Goal: Information Seeking & Learning: Check status

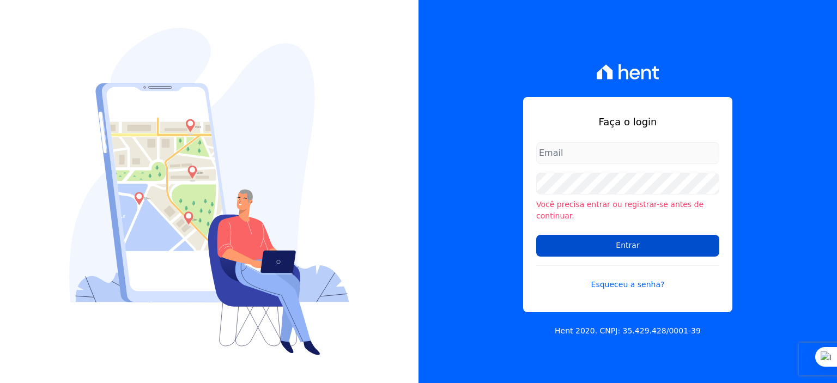
type input "rodrigo.villalva@grupozarin.com.br"
click at [645, 239] on input "Entrar" at bounding box center [627, 246] width 183 height 22
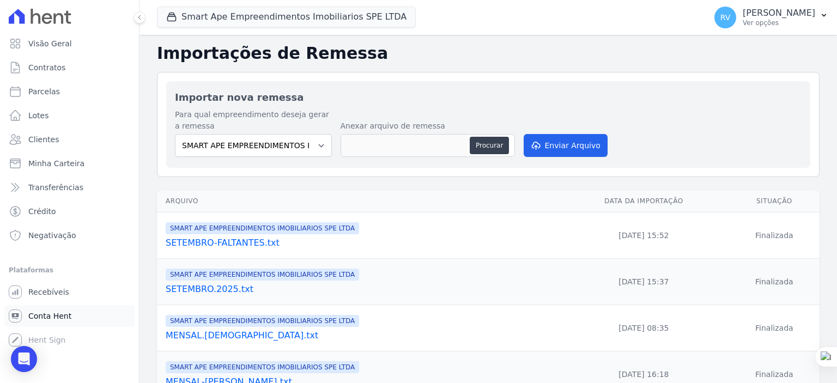
click at [50, 313] on span "Conta Hent" at bounding box center [49, 316] width 43 height 11
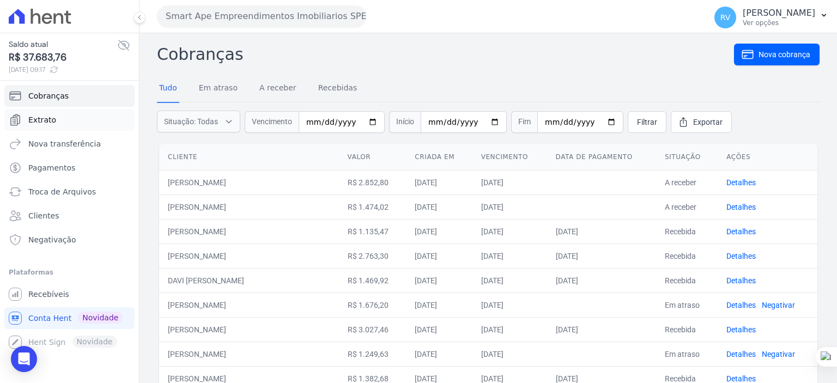
click at [58, 124] on link "Extrato" at bounding box center [69, 120] width 130 height 22
click at [46, 122] on span "Extrato" at bounding box center [42, 119] width 28 height 11
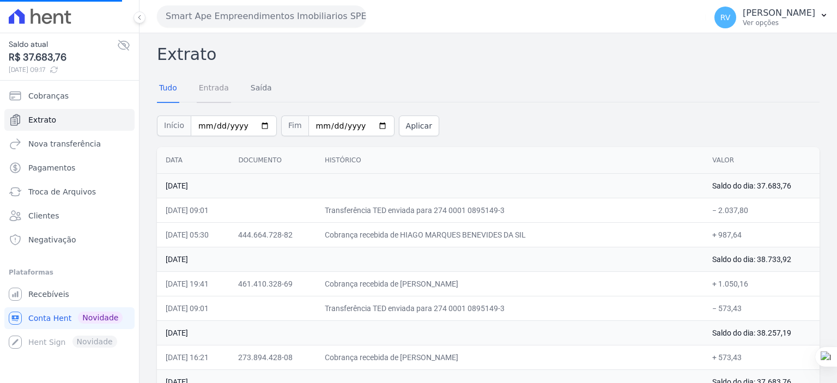
click at [214, 87] on link "Entrada" at bounding box center [214, 89] width 34 height 28
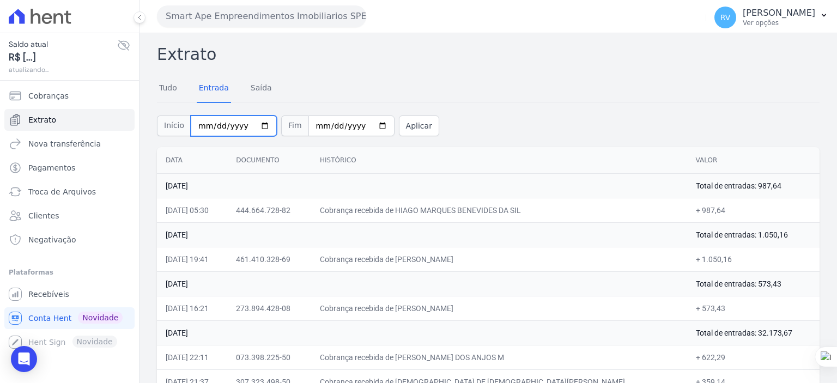
click at [257, 126] on input "2025-08-01" at bounding box center [234, 126] width 86 height 21
type input "2025-08-28"
click at [368, 126] on input "2025-08-29" at bounding box center [351, 126] width 86 height 21
type input "2025-08-28"
click at [401, 129] on button "Aplicar" at bounding box center [419, 126] width 40 height 21
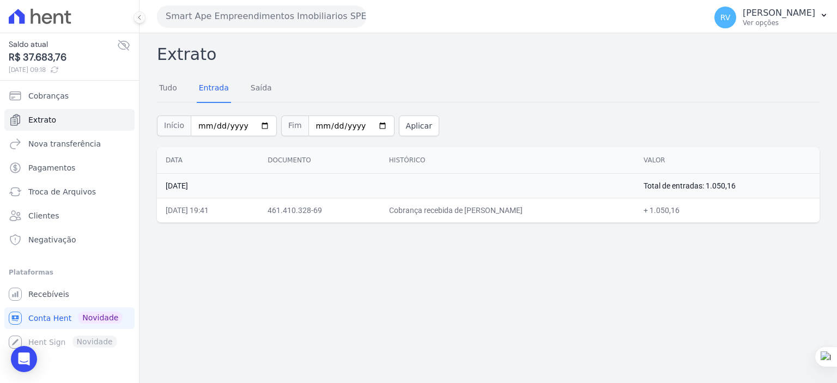
drag, startPoint x: 461, startPoint y: 209, endPoint x: 554, endPoint y: 208, distance: 92.6
click at [554, 208] on td "Cobrança recebida de [PERSON_NAME]" at bounding box center [507, 210] width 254 height 25
copy td "[PERSON_NAME]"
drag, startPoint x: 454, startPoint y: 251, endPoint x: 460, endPoint y: 234, distance: 17.9
click at [457, 250] on div "Extrato Tudo Entrada [GEOGRAPHIC_DATA] Início [DATE] Fim [DATE] Aplicar Data Do…" at bounding box center [489, 208] width 698 height 350
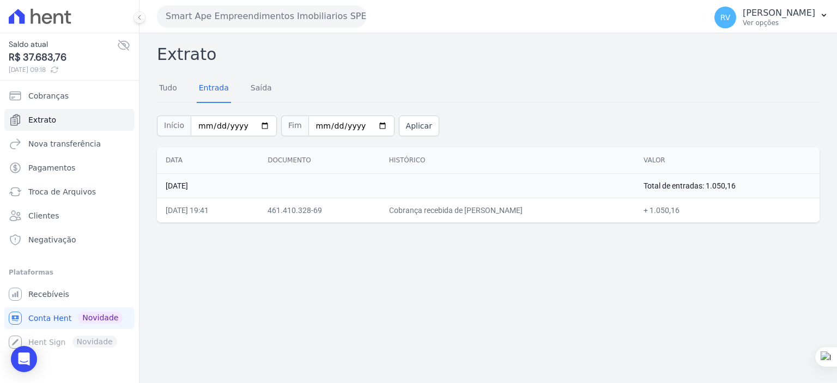
drag, startPoint x: 462, startPoint y: 213, endPoint x: 549, endPoint y: 213, distance: 86.6
click at [549, 213] on td "Cobrança recebida de [PERSON_NAME]" at bounding box center [507, 210] width 254 height 25
copy td "[PERSON_NAME]"
drag, startPoint x: 676, startPoint y: 210, endPoint x: 730, endPoint y: 219, distance: 55.1
click at [704, 211] on td "+ 1.050,16" at bounding box center [727, 210] width 185 height 25
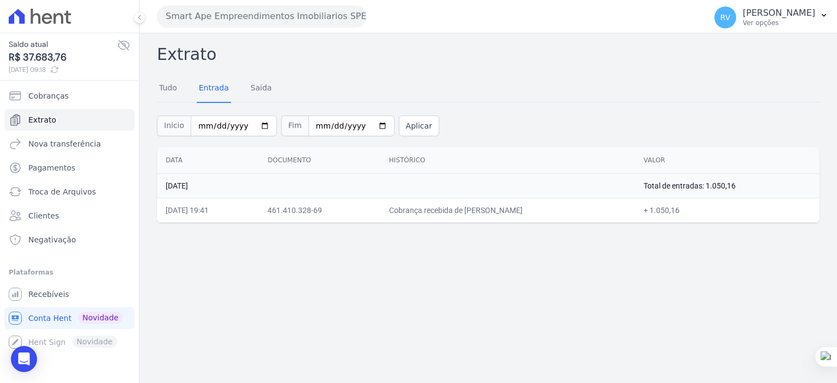
copy td "1.050,16"
click at [259, 122] on input "2025-08-28" at bounding box center [234, 126] width 86 height 21
type input "2025-08-27"
click at [367, 130] on input "2025-08-28" at bounding box center [351, 126] width 86 height 21
click at [368, 126] on input "2025-08-28" at bounding box center [351, 126] width 86 height 21
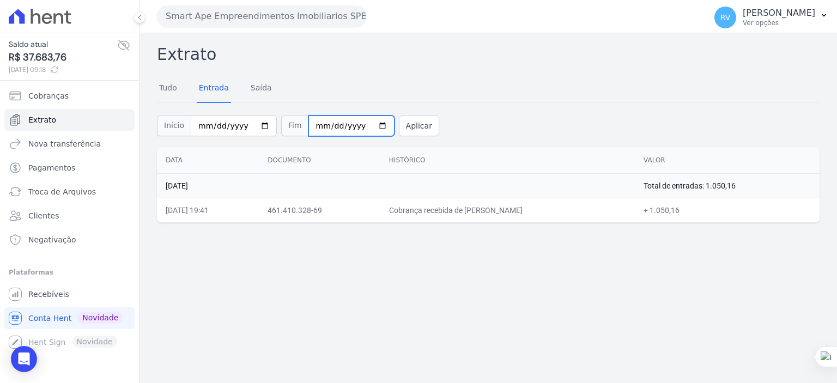
type input "2025-08-27"
click at [403, 126] on button "Aplicar" at bounding box center [419, 126] width 40 height 21
click at [258, 128] on input "[DATE]" at bounding box center [234, 126] width 86 height 21
type input "2025-08-26"
click at [366, 123] on input "[DATE]" at bounding box center [351, 126] width 86 height 21
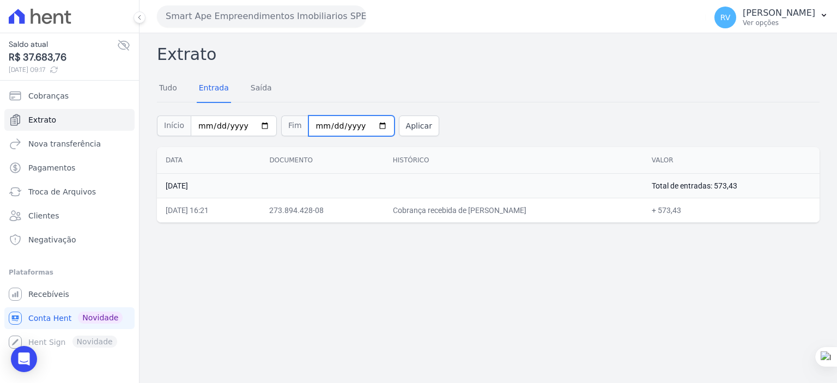
type input "2025-08-26"
click at [403, 139] on div "Início 2025-08-26 Fim 2025-08-26 Aplicar" at bounding box center [488, 124] width 663 height 45
click at [401, 126] on button "Aplicar" at bounding box center [419, 126] width 40 height 21
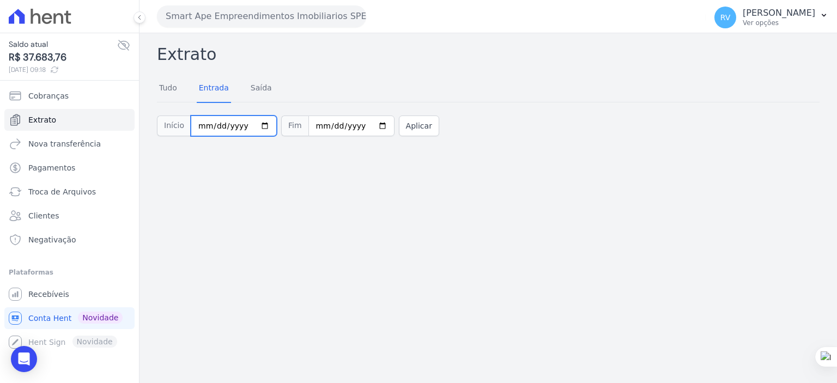
click at [255, 125] on input "2025-08-26" at bounding box center [234, 126] width 86 height 21
type input "[DATE]"
click at [371, 120] on input "2025-08-26" at bounding box center [351, 126] width 86 height 21
click at [369, 130] on input "2025-08-26" at bounding box center [351, 126] width 86 height 21
click at [366, 130] on input "2025-08-26" at bounding box center [351, 126] width 86 height 21
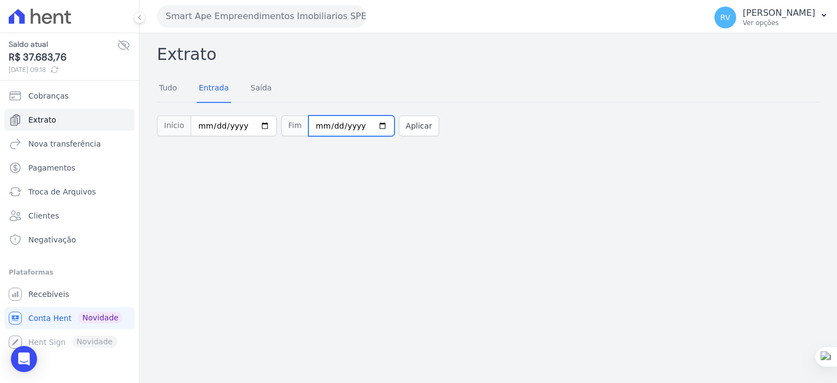
click at [368, 126] on input "2025-08-26" at bounding box center [351, 126] width 86 height 21
type input "[DATE]"
click at [400, 119] on button "Aplicar" at bounding box center [419, 126] width 40 height 21
